Goal: Information Seeking & Learning: Check status

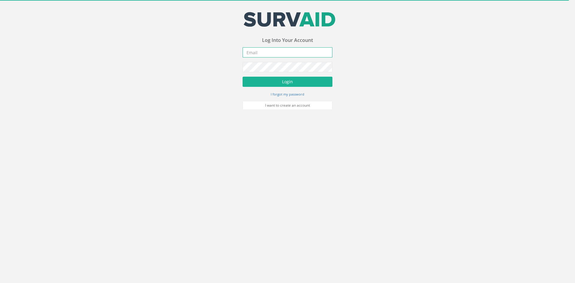
click at [282, 54] on input "email" at bounding box center [287, 52] width 90 height 10
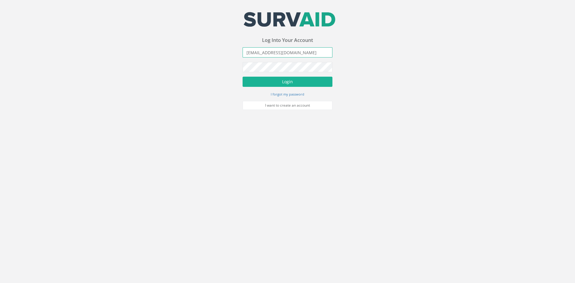
type input "[EMAIL_ADDRESS][DOMAIN_NAME]"
click at [242, 77] on button "Login" at bounding box center [287, 82] width 90 height 10
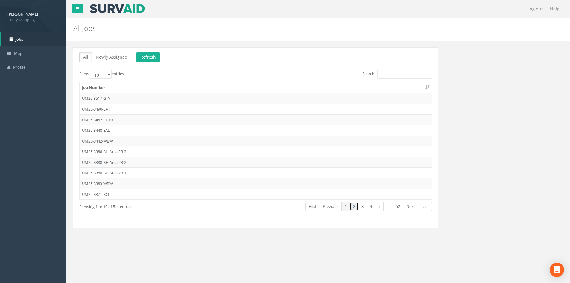
click at [354, 204] on link "2" at bounding box center [354, 206] width 9 height 9
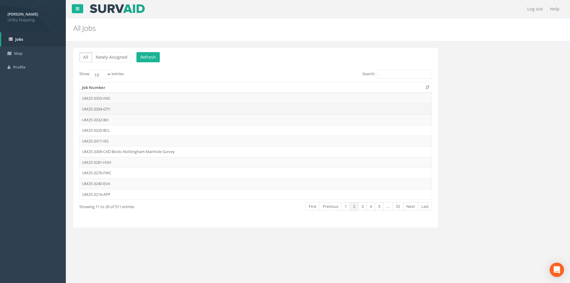
click at [98, 112] on td "UM25-3354-GTY" at bounding box center [256, 109] width 352 height 11
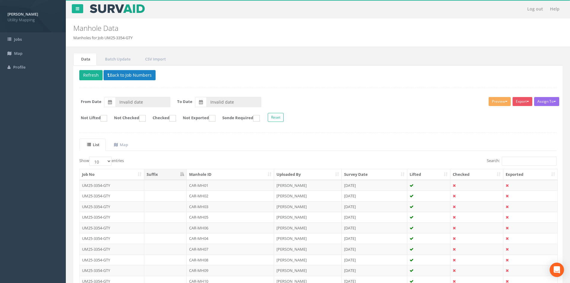
type input "[DATE]"
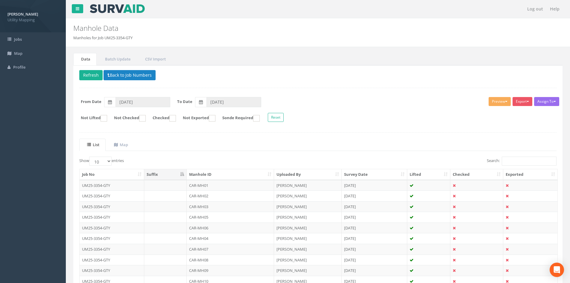
click at [237, 173] on th "Manhole ID" at bounding box center [230, 174] width 87 height 11
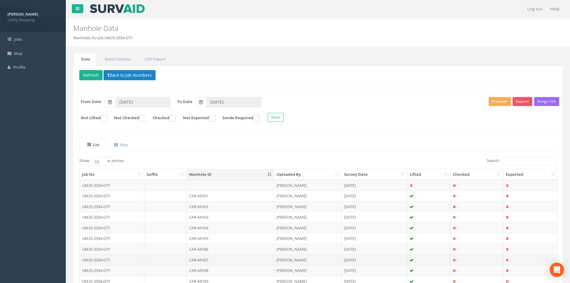
scroll to position [51, 0]
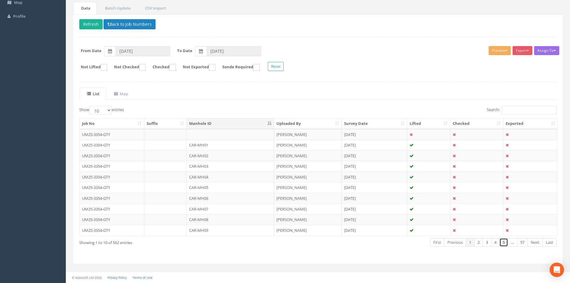
click at [506, 243] on link "5" at bounding box center [504, 242] width 9 height 9
click at [506, 243] on link "6" at bounding box center [504, 242] width 9 height 9
click at [506, 243] on link "7" at bounding box center [504, 242] width 9 height 9
click at [506, 243] on link "8" at bounding box center [504, 242] width 9 height 9
click at [506, 243] on link "9" at bounding box center [504, 242] width 9 height 9
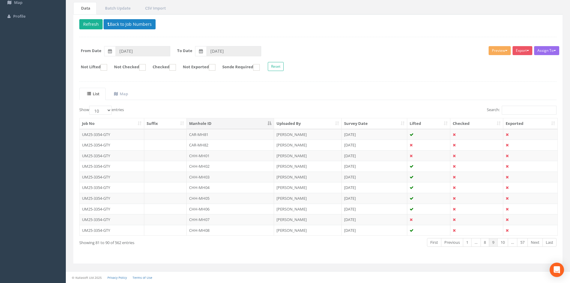
click at [506, 243] on link "10" at bounding box center [502, 242] width 11 height 9
click at [506, 243] on link "11" at bounding box center [502, 242] width 11 height 9
click at [506, 243] on link "12" at bounding box center [502, 242] width 11 height 9
click at [506, 243] on link "13" at bounding box center [502, 242] width 11 height 9
click at [506, 243] on link "14" at bounding box center [502, 242] width 11 height 9
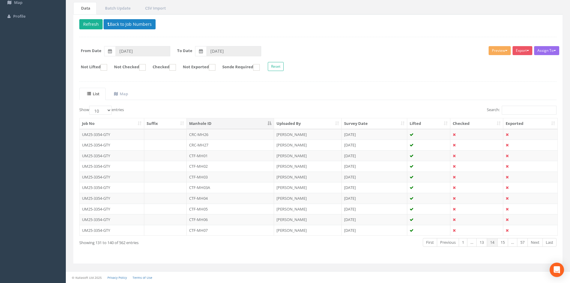
click at [506, 243] on link "15" at bounding box center [502, 242] width 11 height 9
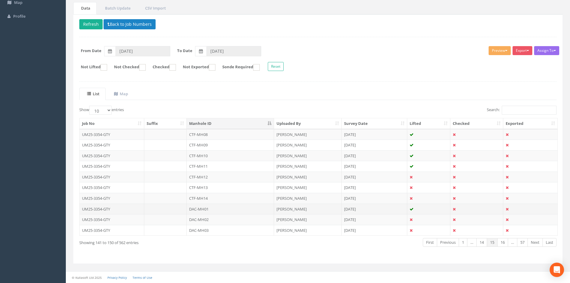
click at [289, 204] on td "[PERSON_NAME]" at bounding box center [308, 209] width 68 height 11
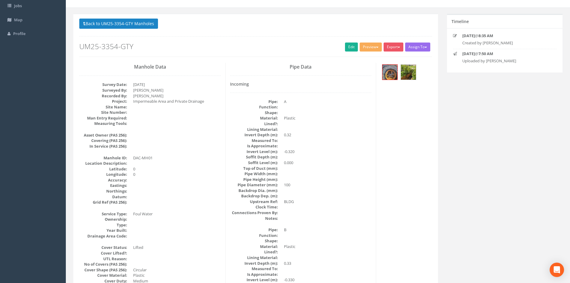
scroll to position [0, 0]
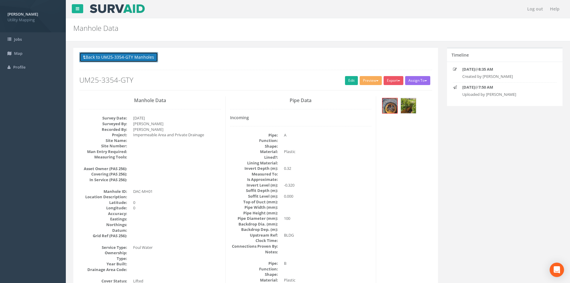
click at [143, 59] on button "Back to UM25-3354-GTY Manholes" at bounding box center [118, 57] width 79 height 10
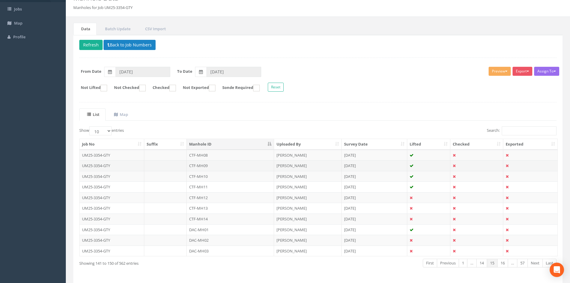
scroll to position [51, 0]
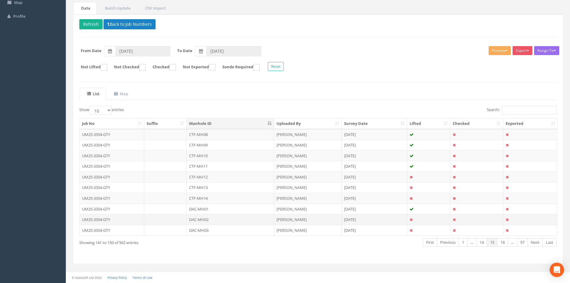
click at [222, 216] on td "DAC-MH02" at bounding box center [230, 219] width 87 height 11
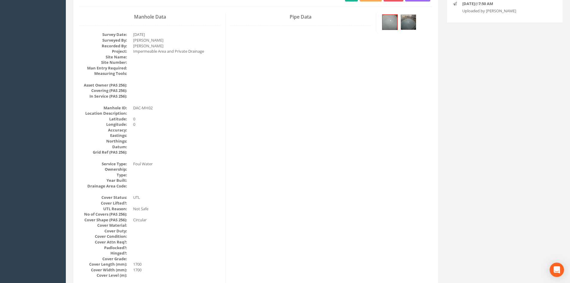
scroll to position [0, 0]
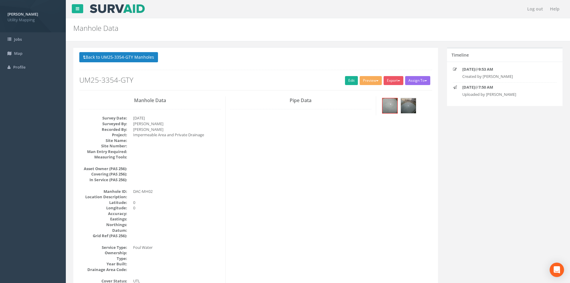
click at [147, 63] on div "Back to UM25-3354-GTY Manholes Back to Map Assign To [PERSON_NAME] Land Surveyo…" at bounding box center [255, 71] width 353 height 38
click at [146, 59] on button "Back to UM25-3354-GTY Manholes" at bounding box center [118, 57] width 79 height 10
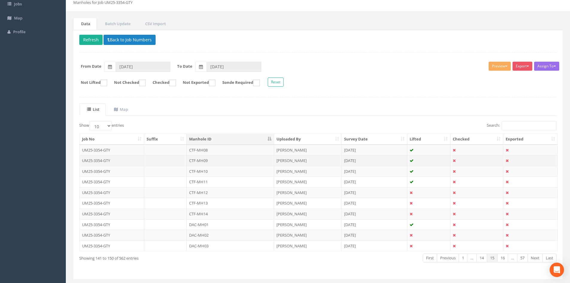
scroll to position [51, 0]
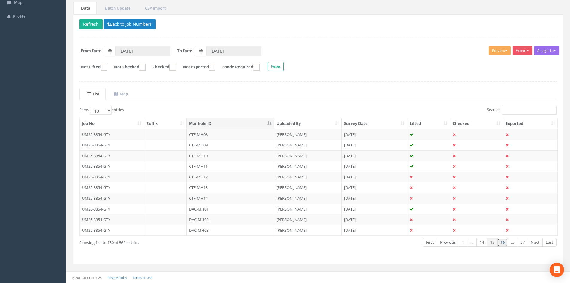
click at [503, 245] on link "16" at bounding box center [502, 242] width 11 height 9
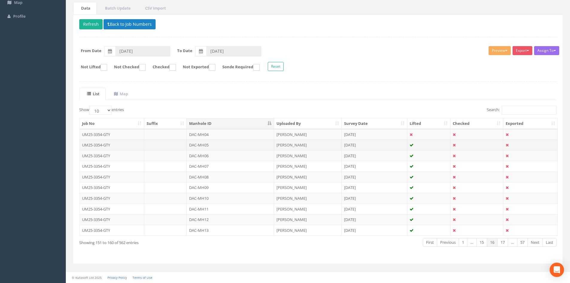
click at [222, 146] on td "DAC-MH05" at bounding box center [230, 144] width 87 height 11
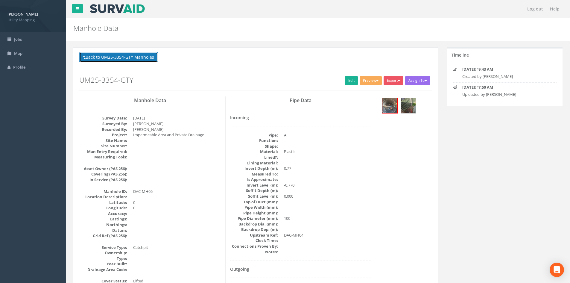
click at [124, 52] on button "Back to UM25-3354-GTY Manholes" at bounding box center [118, 57] width 79 height 10
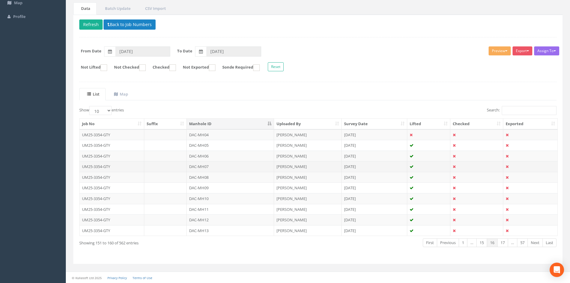
scroll to position [51, 0]
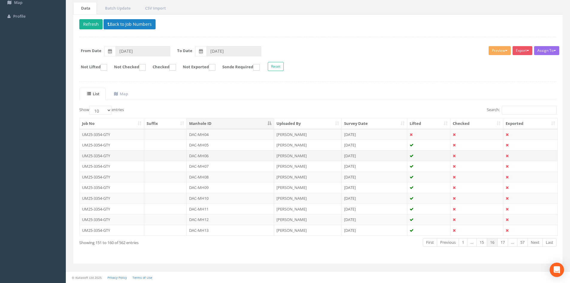
click at [212, 156] on td "DAC-MH06" at bounding box center [230, 155] width 87 height 11
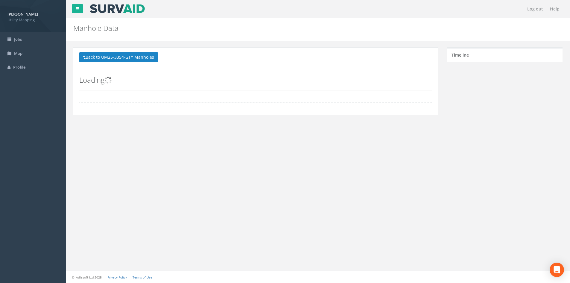
scroll to position [0, 0]
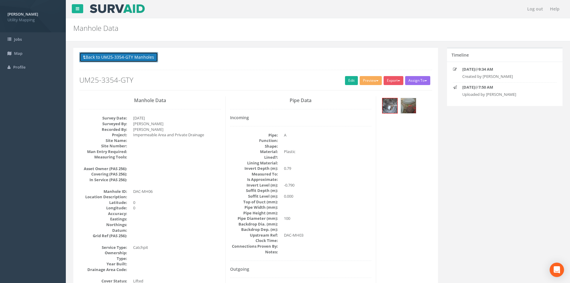
click at [137, 57] on button "Back to UM25-3354-GTY Manholes" at bounding box center [118, 57] width 79 height 10
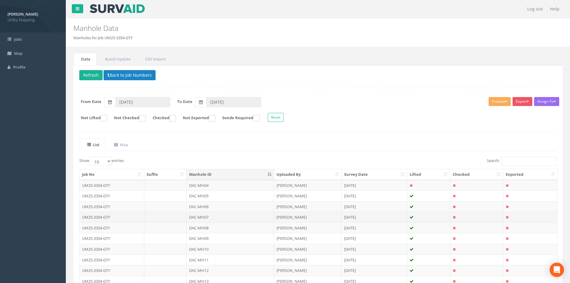
click at [219, 216] on td "DAC-MH07" at bounding box center [230, 217] width 87 height 11
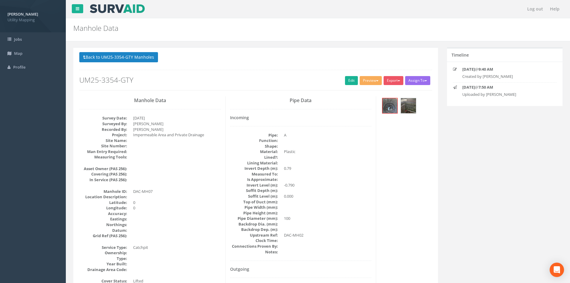
scroll to position [50, 0]
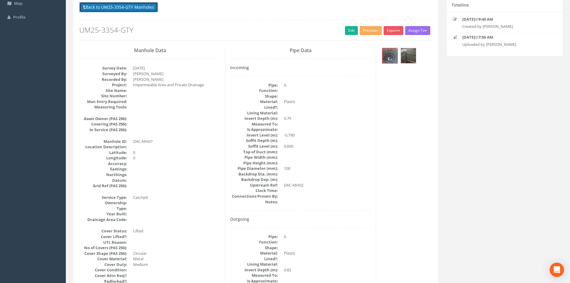
click at [148, 6] on button "Back to UM25-3354-GTY Manholes" at bounding box center [118, 7] width 79 height 10
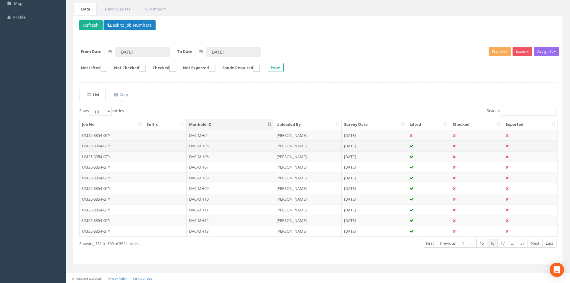
click at [209, 148] on td "DAC-MH05" at bounding box center [230, 145] width 87 height 11
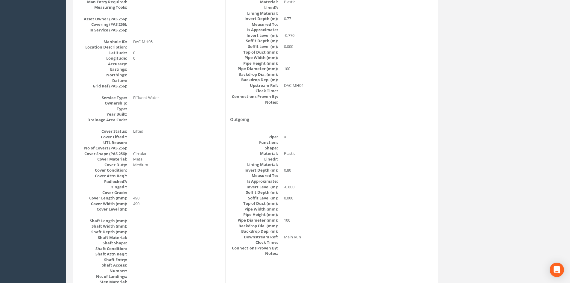
scroll to position [100, 0]
